Goal: Navigation & Orientation: Find specific page/section

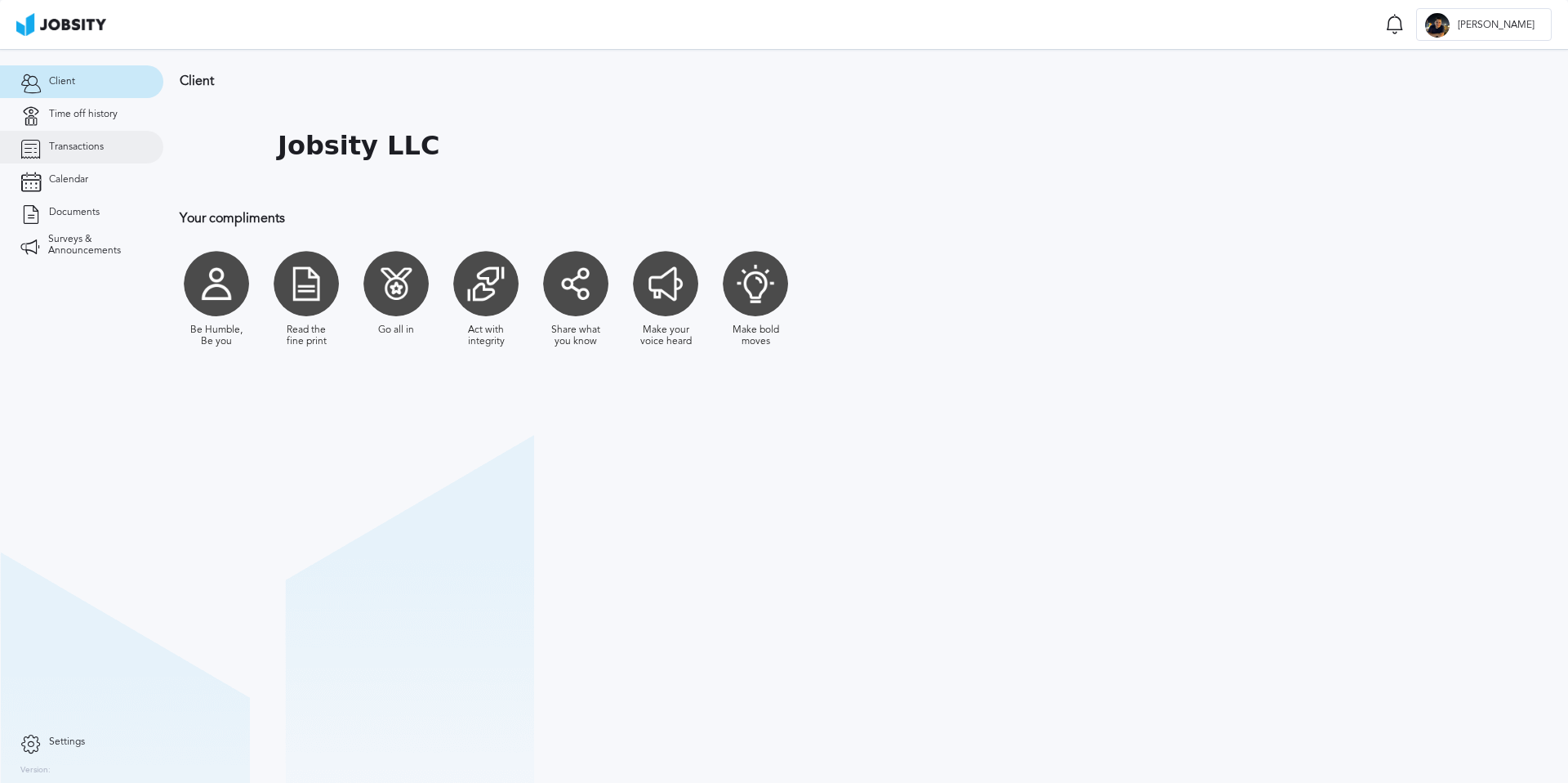
click at [87, 138] on link "Transactions" at bounding box center [81, 147] width 163 height 33
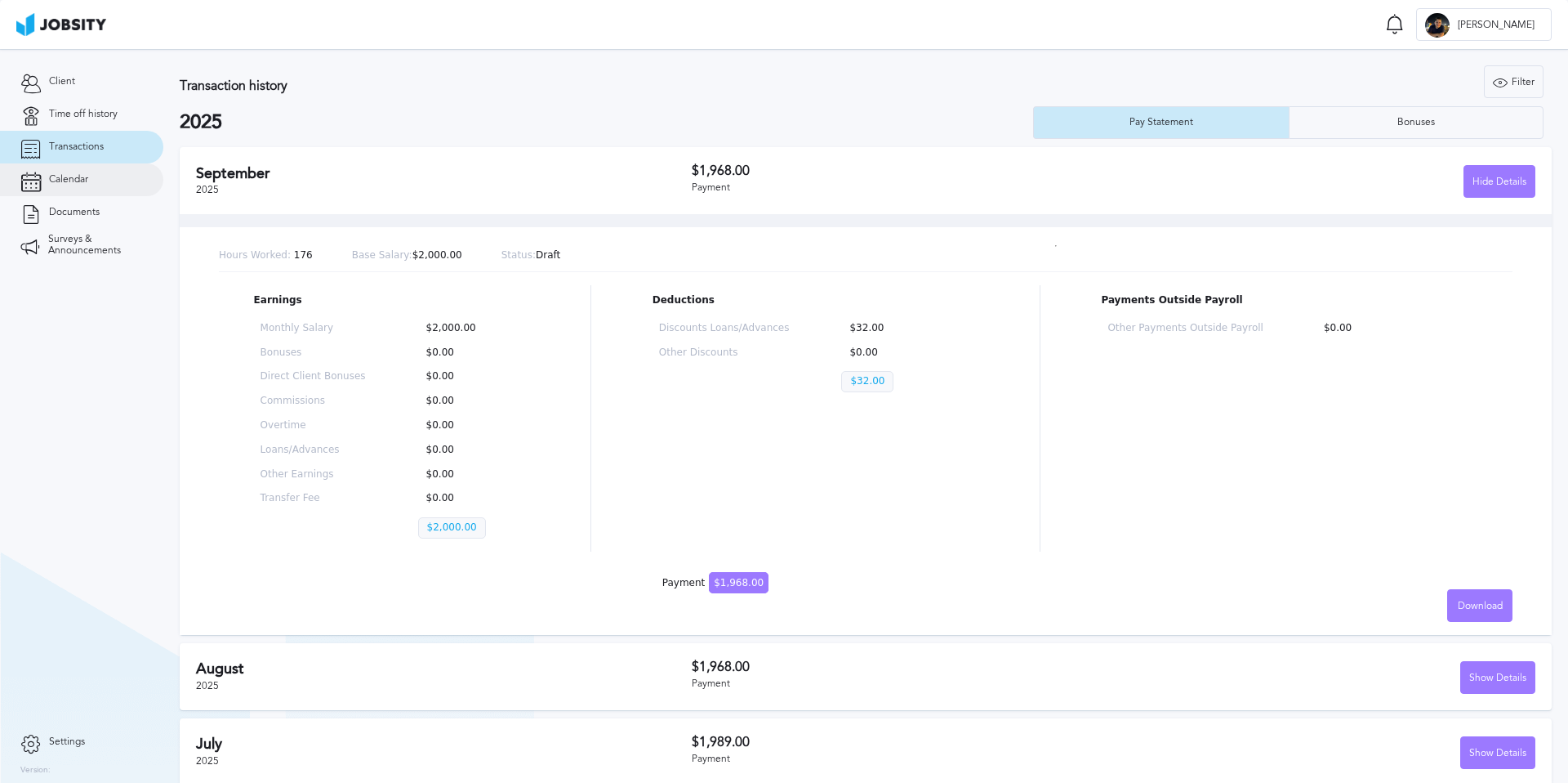
click at [86, 177] on span "Calendar" at bounding box center [69, 180] width 40 height 12
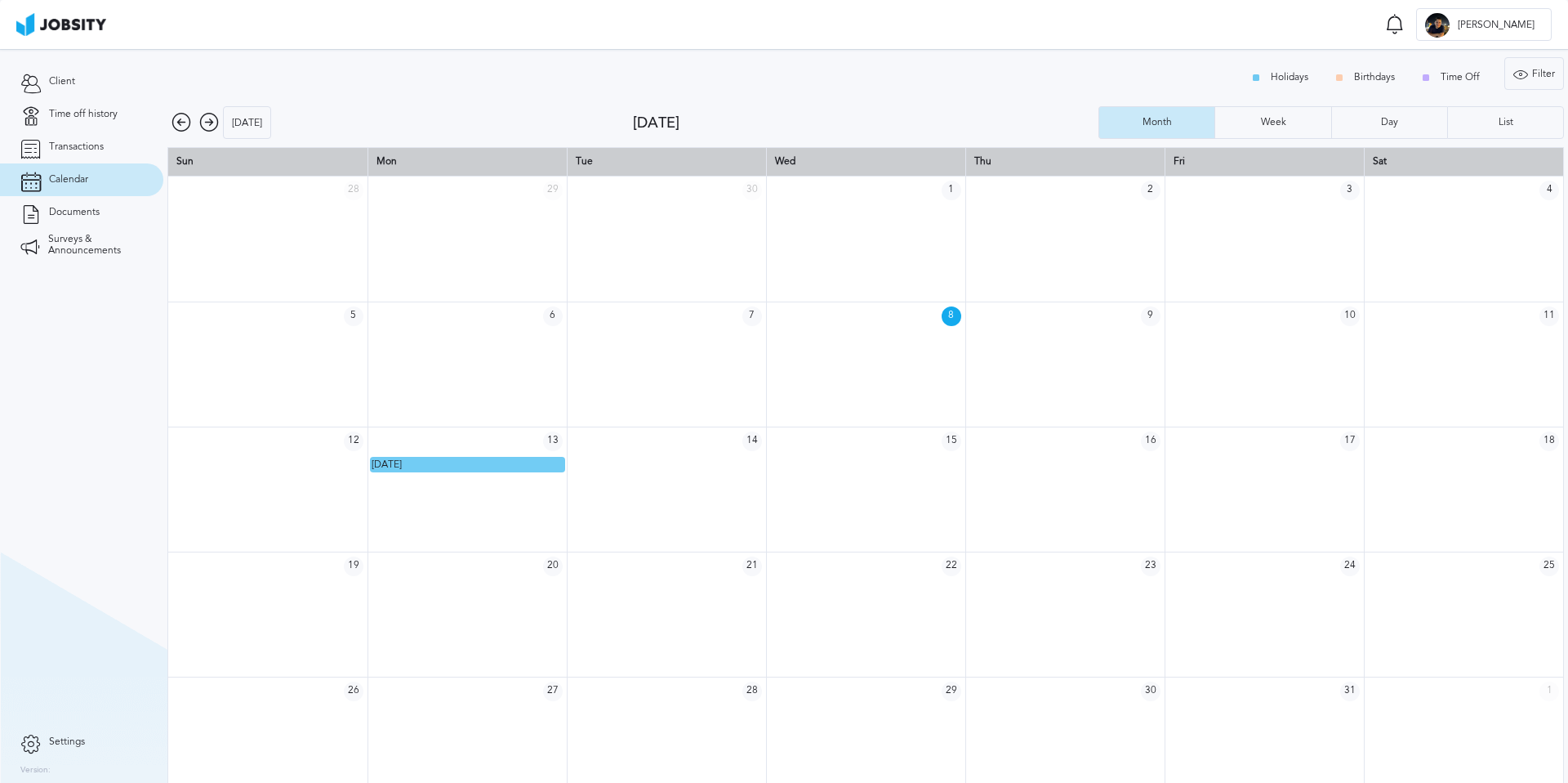
click at [205, 118] on icon at bounding box center [209, 123] width 20 height 20
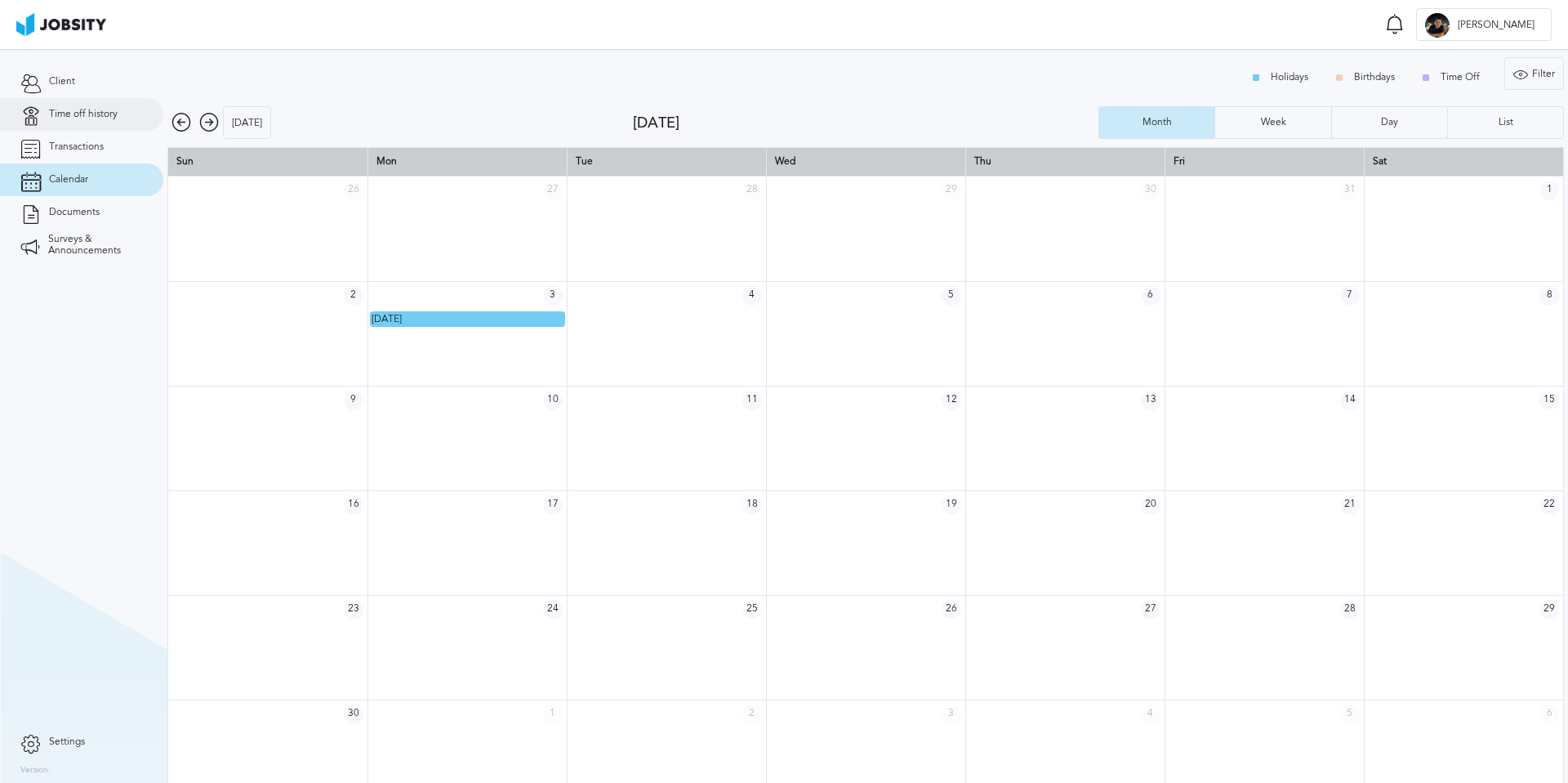
click at [91, 119] on link "Time off history" at bounding box center [81, 114] width 163 height 33
